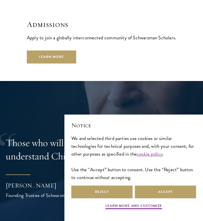
scroll to position [1349, 0]
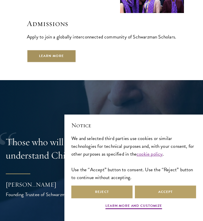
click at [52, 57] on link "Learn More" at bounding box center [51, 56] width 49 height 13
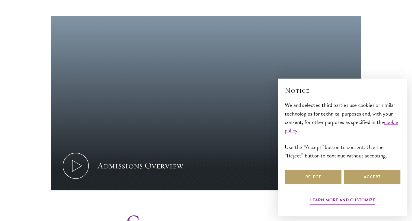
scroll to position [284, 0]
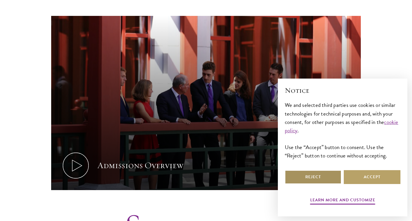
click at [203, 179] on button "Reject" at bounding box center [313, 177] width 57 height 14
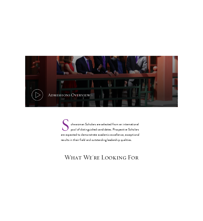
scroll to position [373, 0]
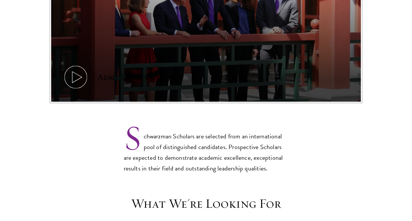
click at [77, 64] on icon at bounding box center [76, 77] width 26 height 26
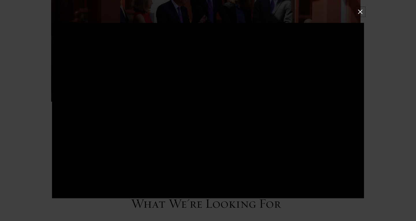
click at [203, 13] on button at bounding box center [361, 12] width 8 height 8
